Goal: Task Accomplishment & Management: Manage account settings

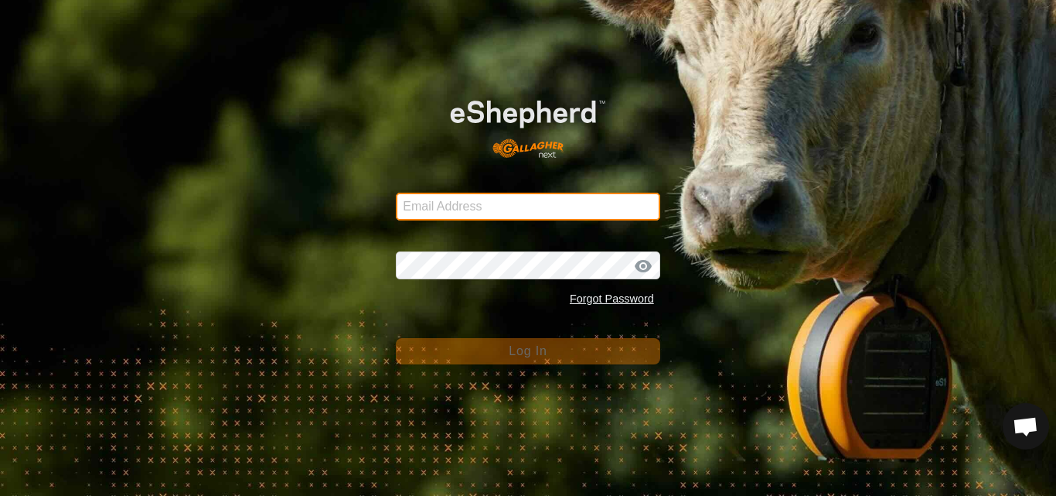
click at [473, 204] on input "Email Address" at bounding box center [528, 206] width 264 height 28
type input "jnerg84@gmail.com"
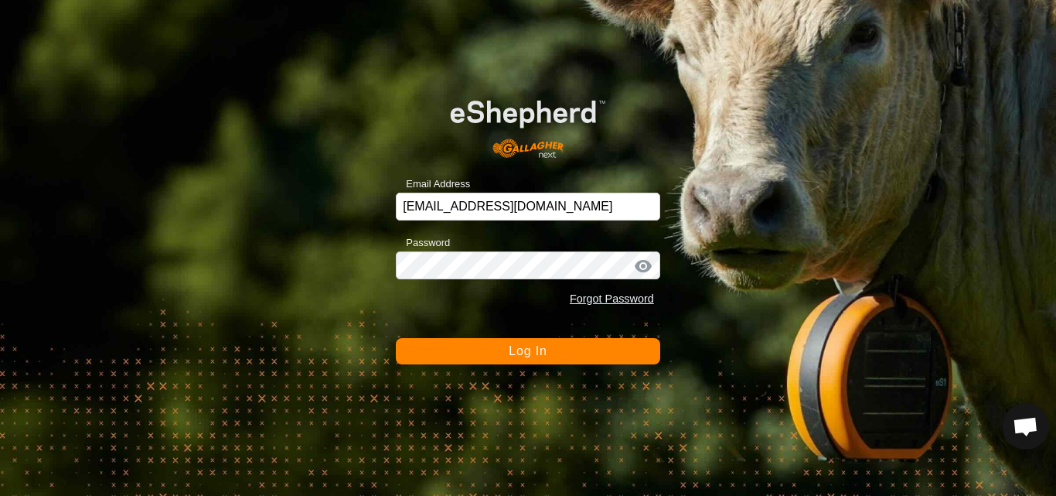
click at [509, 350] on span "Log In" at bounding box center [528, 350] width 38 height 13
